Goal: Information Seeking & Learning: Learn about a topic

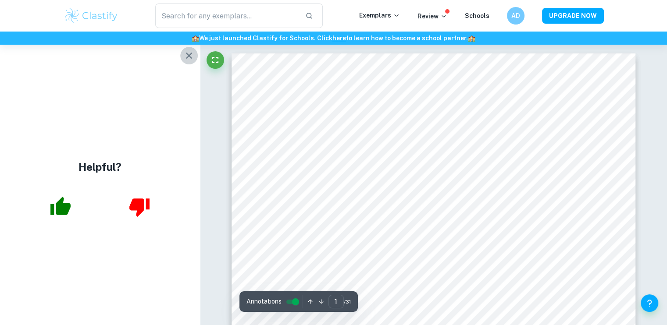
click at [189, 57] on icon "button" at bounding box center [189, 55] width 11 height 11
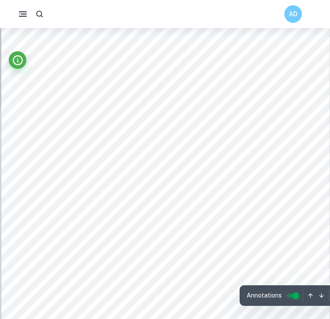
scroll to position [7116, 0]
click at [21, 19] on button "button" at bounding box center [23, 14] width 18 height 18
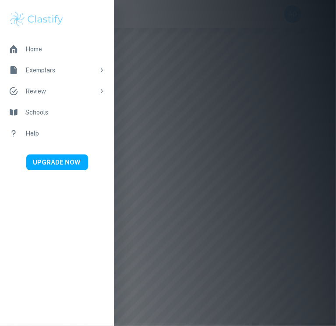
click at [175, 50] on div at bounding box center [168, 163] width 336 height 326
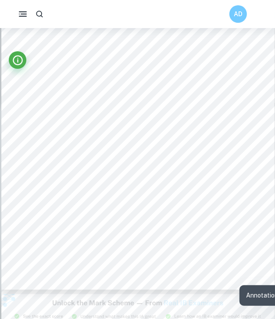
scroll to position [2689, 0]
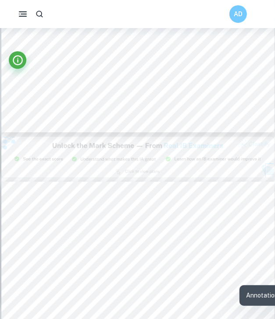
type input "9"
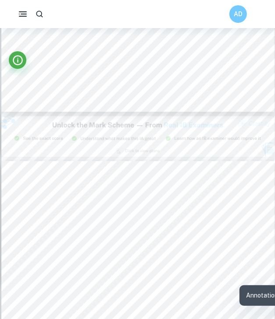
scroll to position [2868, 0]
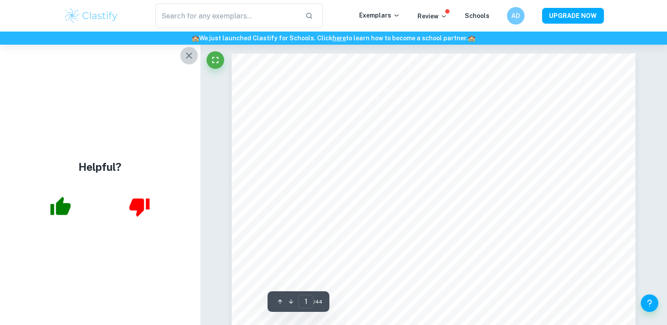
click at [191, 53] on icon "button" at bounding box center [189, 56] width 6 height 6
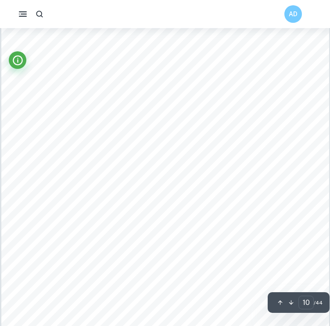
scroll to position [4088, 0]
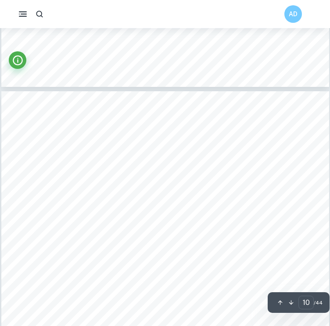
type input "9"
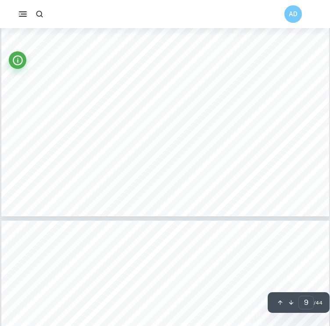
scroll to position [3827, 0]
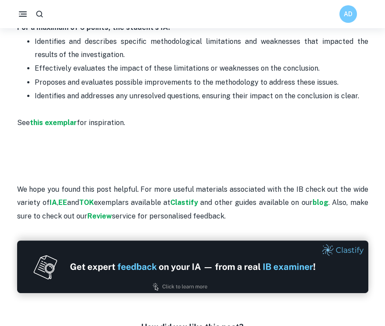
scroll to position [1949, 0]
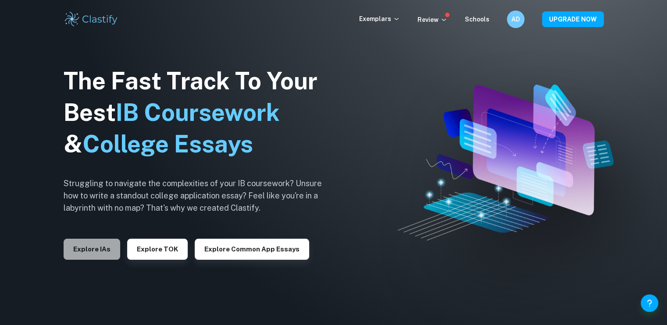
click at [89, 247] on button "Explore IAs" at bounding box center [92, 249] width 57 height 21
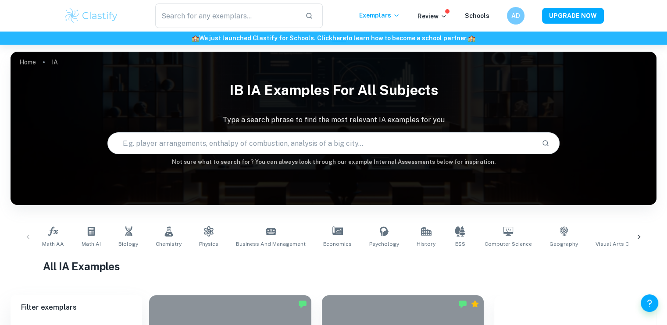
click at [265, 150] on input "text" at bounding box center [321, 143] width 427 height 25
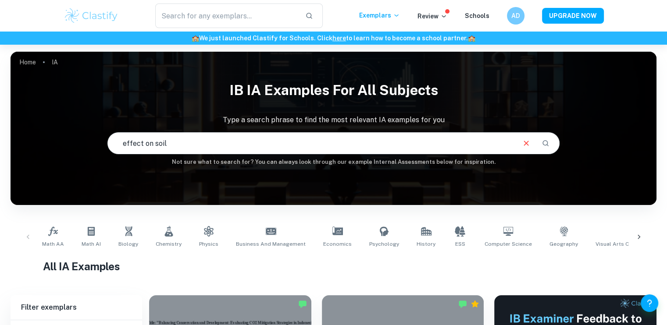
scroll to position [38, 0]
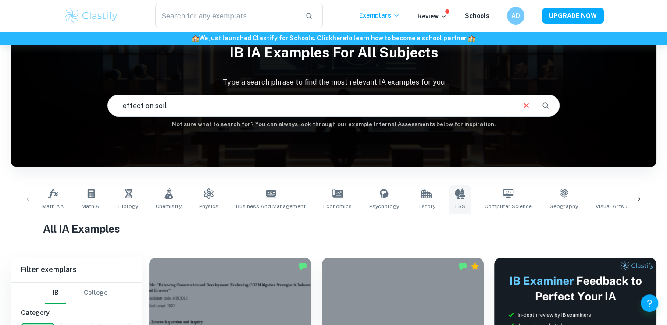
type input "effect on soil"
click at [455, 189] on icon at bounding box center [460, 194] width 11 height 11
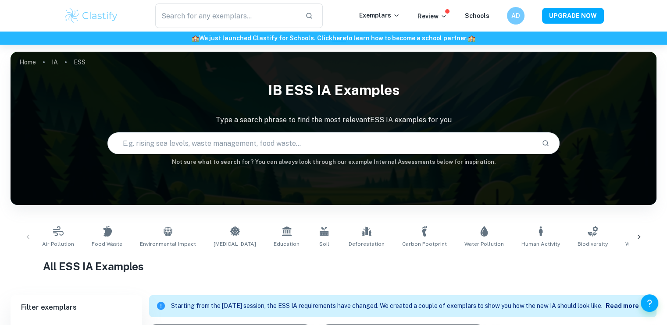
click at [306, 144] on input "text" at bounding box center [321, 143] width 427 height 25
type input "effect on soil"
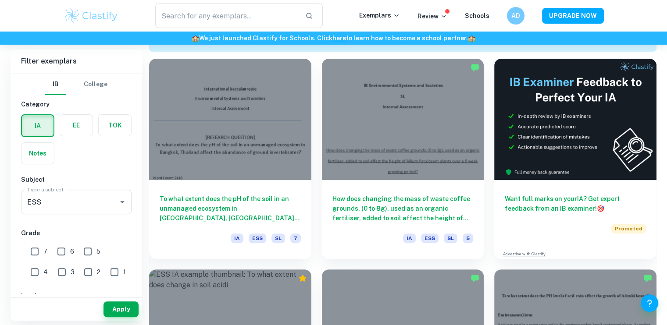
scroll to position [264, 0]
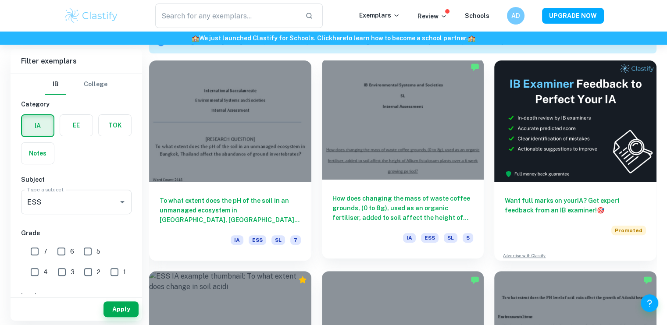
click at [350, 168] on div at bounding box center [403, 119] width 162 height 122
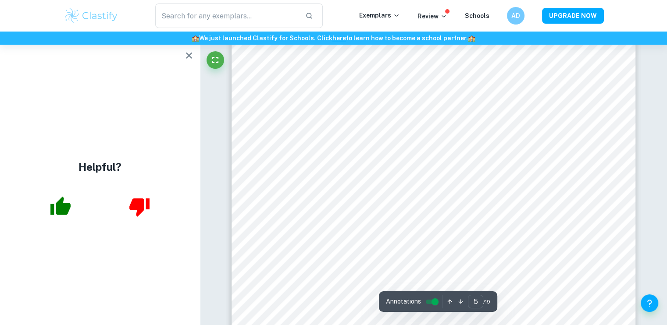
scroll to position [2426, 0]
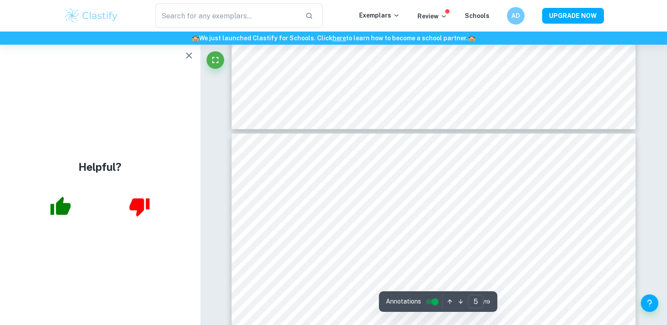
type input "6"
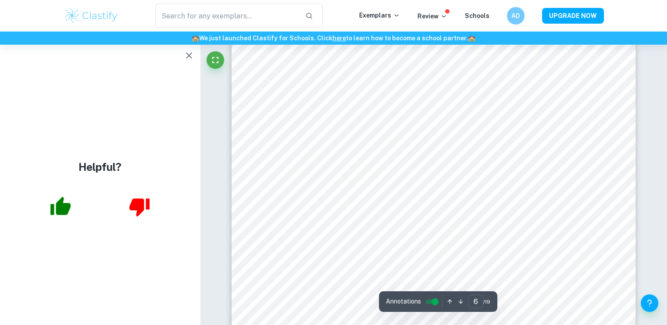
scroll to position [2820, 0]
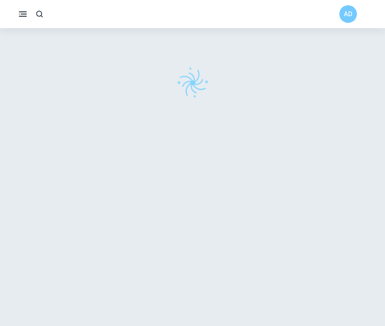
checkbox input "true"
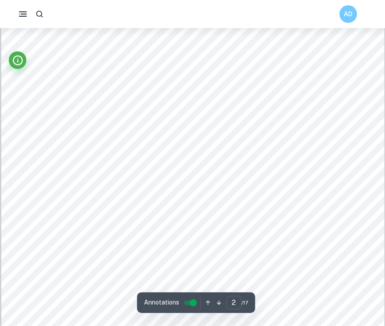
scroll to position [649, 0]
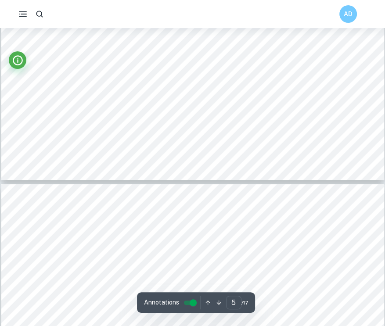
type input "6"
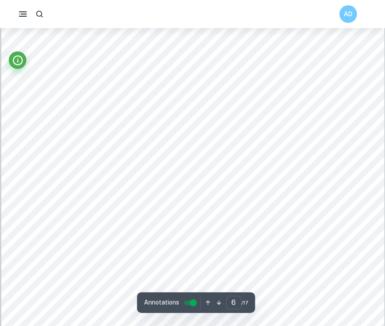
scroll to position [2707, 0]
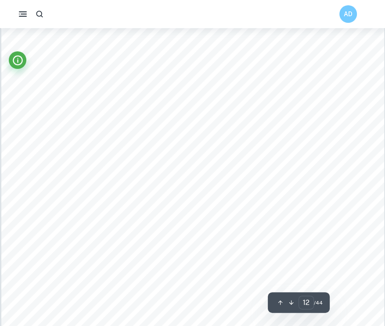
scroll to position [5844, 0]
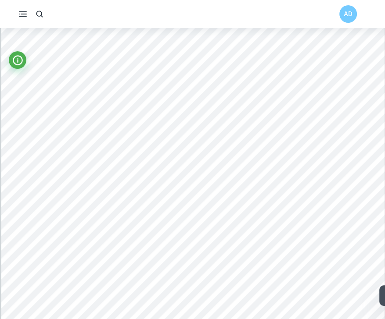
scroll to position [2171, 0]
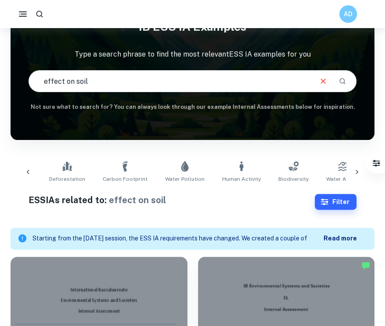
scroll to position [0, 301]
drag, startPoint x: 107, startPoint y: 83, endPoint x: 1, endPoint y: 84, distance: 106.6
type input "germination"
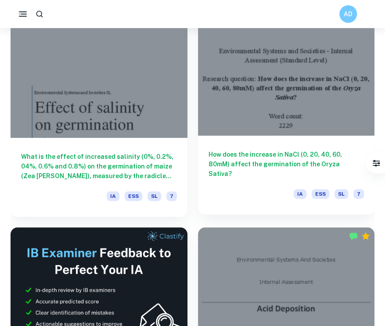
scroll to position [205, 0]
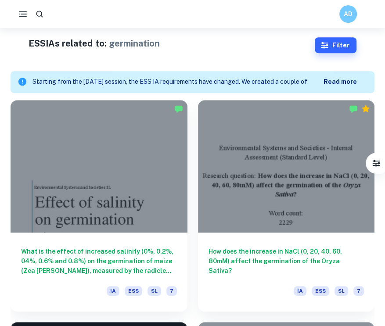
drag, startPoint x: 249, startPoint y: 153, endPoint x: 195, endPoint y: 230, distance: 93.8
click at [195, 230] on div "How does the increase in NaCl (0, 20, 40, 60, 80mM) affect the germination of t…" at bounding box center [280, 200] width 187 height 222
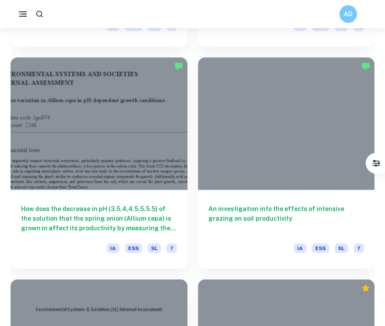
scroll to position [1437, 0]
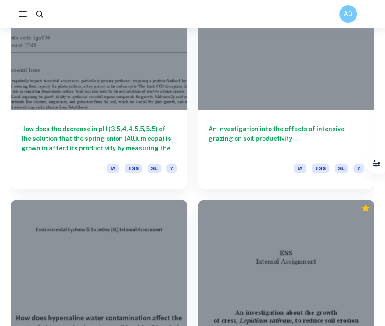
click at [192, 200] on div "To what extent can plant growth of [PERSON_NAME], Lepidium sativum, in three di…" at bounding box center [280, 300] width 187 height 222
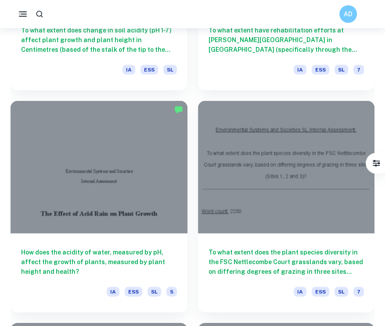
scroll to position [3336, 0]
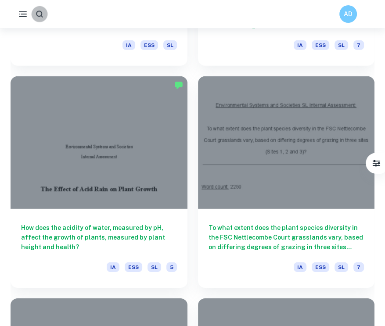
click at [42, 14] on icon "button" at bounding box center [39, 14] width 9 height 9
type input "plastic"
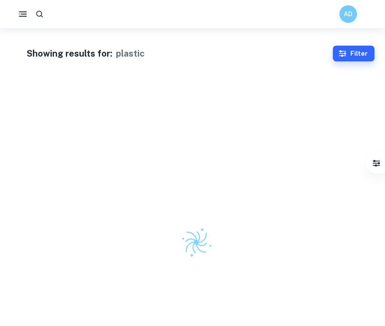
drag, startPoint x: 84, startPoint y: 18, endPoint x: 29, endPoint y: 24, distance: 54.7
click at [29, 24] on div "AD" at bounding box center [192, 14] width 385 height 28
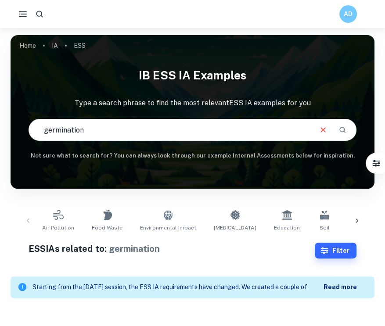
scroll to position [49, 0]
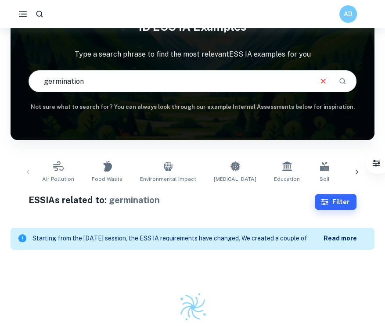
click at [140, 84] on input "germination" at bounding box center [170, 81] width 282 height 25
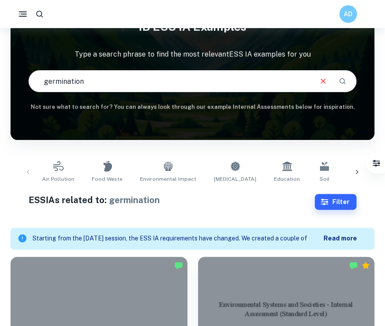
click at [140, 84] on input "germination" at bounding box center [170, 81] width 282 height 25
type input "plastic"
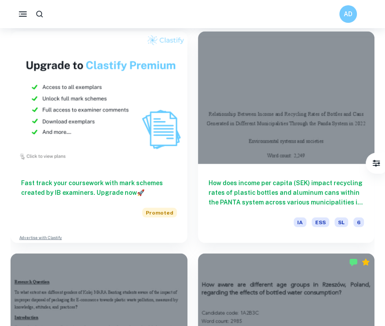
scroll to position [941, 0]
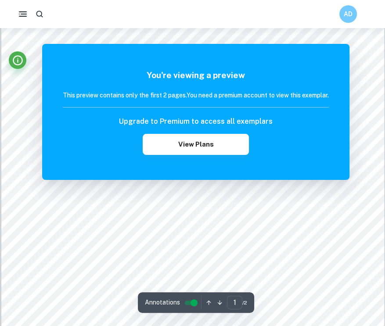
scroll to position [60, 0]
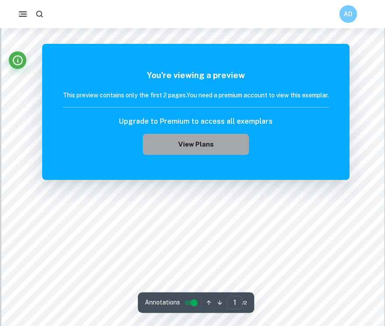
click at [177, 140] on button "View Plans" at bounding box center [196, 144] width 106 height 21
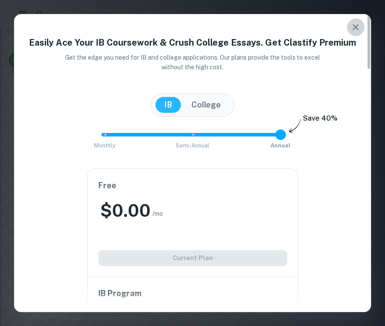
click at [357, 26] on icon "button" at bounding box center [355, 27] width 11 height 11
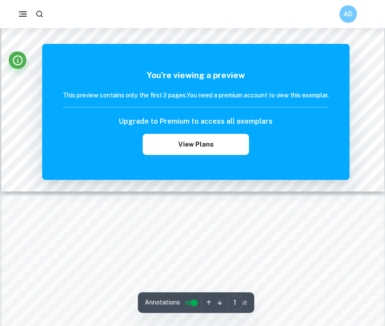
scroll to position [395, 0]
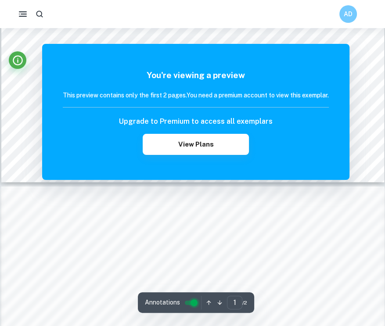
click at [193, 304] on input "controlled" at bounding box center [194, 302] width 32 height 11
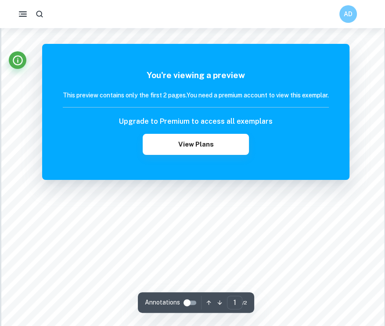
scroll to position [200, 0]
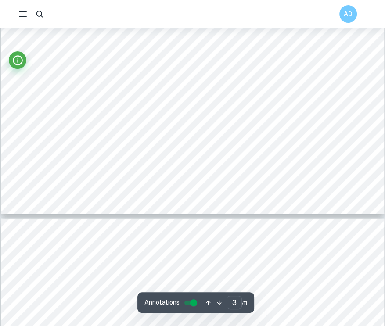
scroll to position [1441, 0]
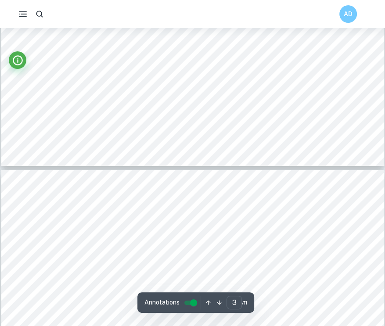
type input "4"
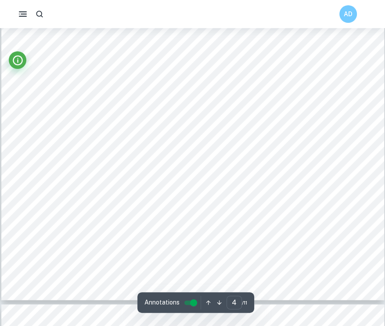
scroll to position [1854, 0]
